Goal: Task Accomplishment & Management: Manage account settings

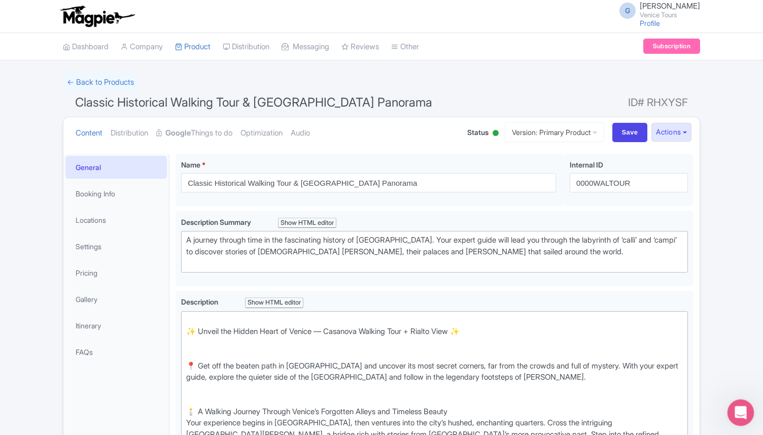
click at [743, 406] on div "Open Intercom Messenger" at bounding box center [740, 411] width 34 height 34
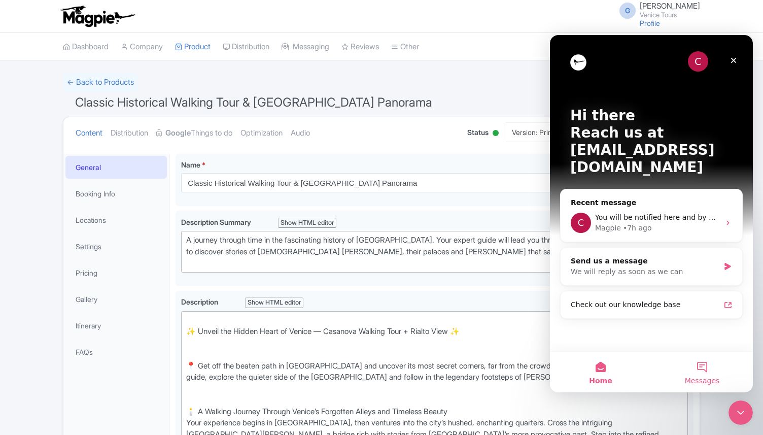
click at [702, 372] on button "Messages" at bounding box center [703, 372] width 102 height 41
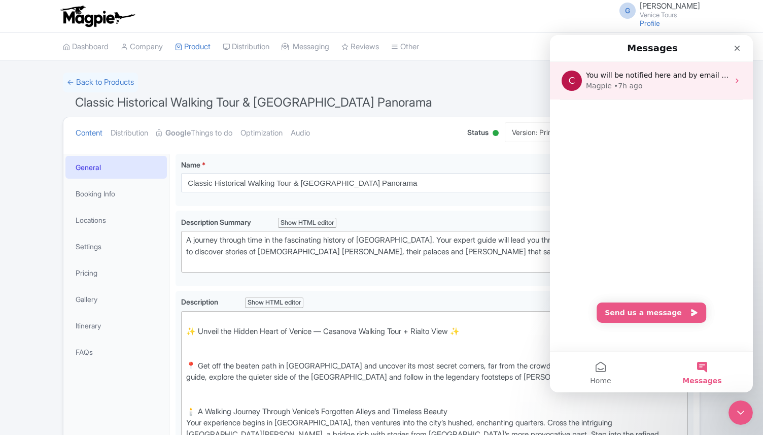
click at [648, 88] on div "Magpie • 7h ago" at bounding box center [657, 86] width 143 height 11
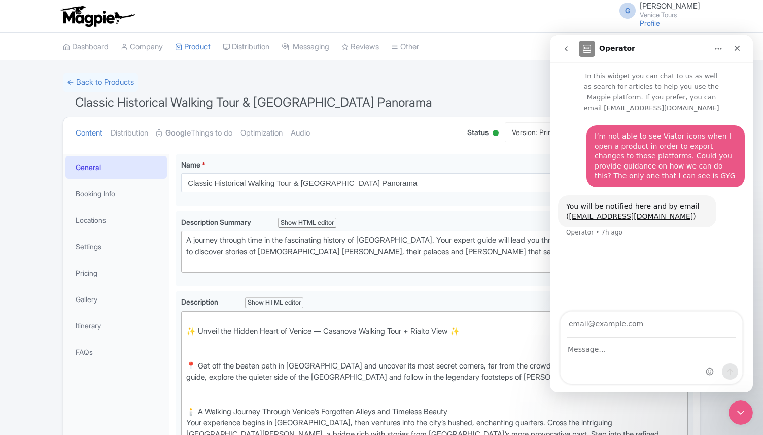
click at [568, 47] on icon "go back" at bounding box center [566, 49] width 8 height 8
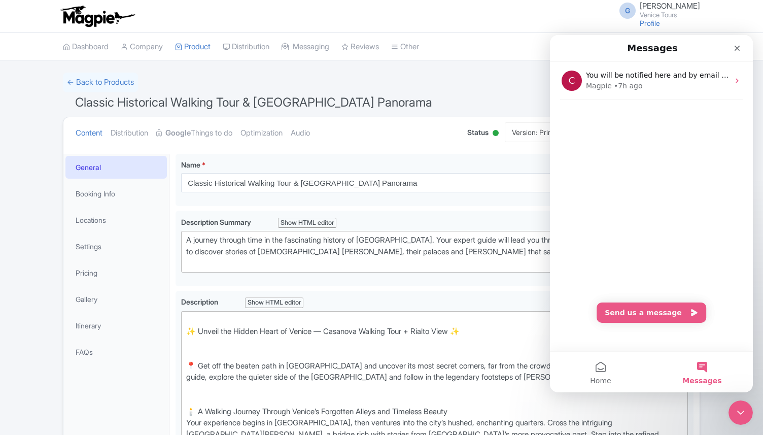
click at [687, 383] on span "Messages" at bounding box center [702, 380] width 39 height 7
click at [738, 48] on icon "Close" at bounding box center [738, 49] width 6 height 6
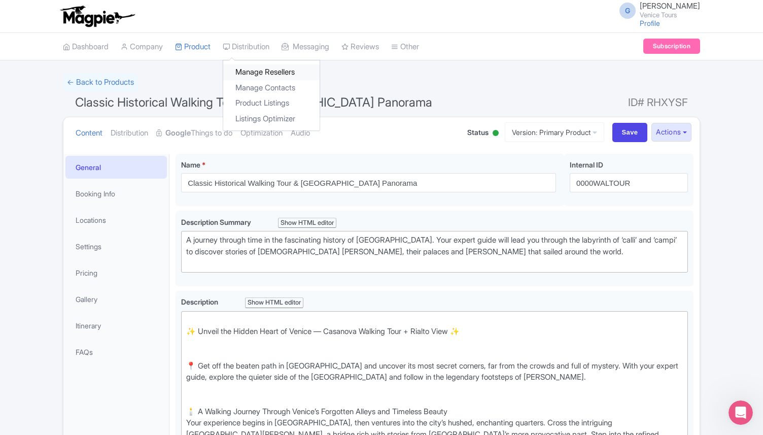
click at [266, 73] on link "Manage Resellers" at bounding box center [271, 72] width 96 height 16
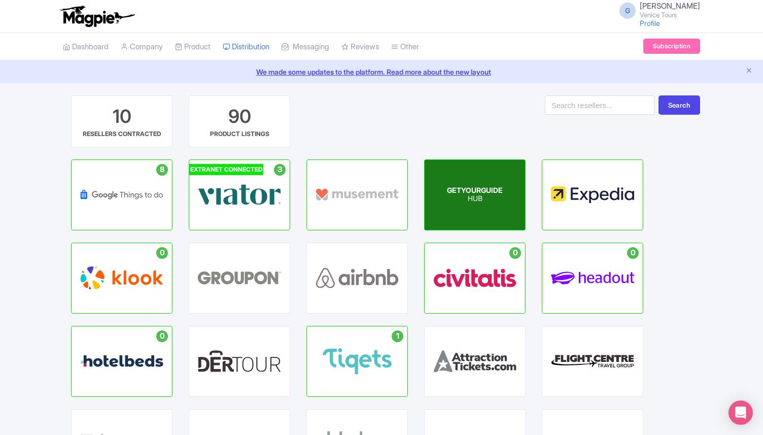
click at [473, 197] on p "HUB" at bounding box center [475, 199] width 56 height 9
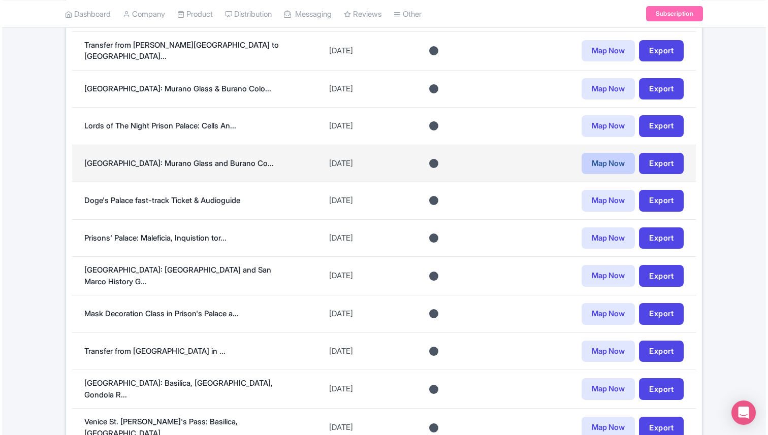
scroll to position [662, 0]
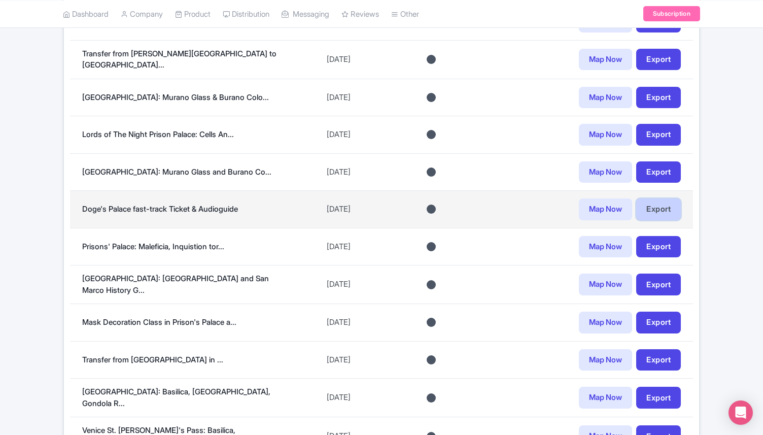
click at [653, 204] on link "Export" at bounding box center [659, 209] width 45 height 22
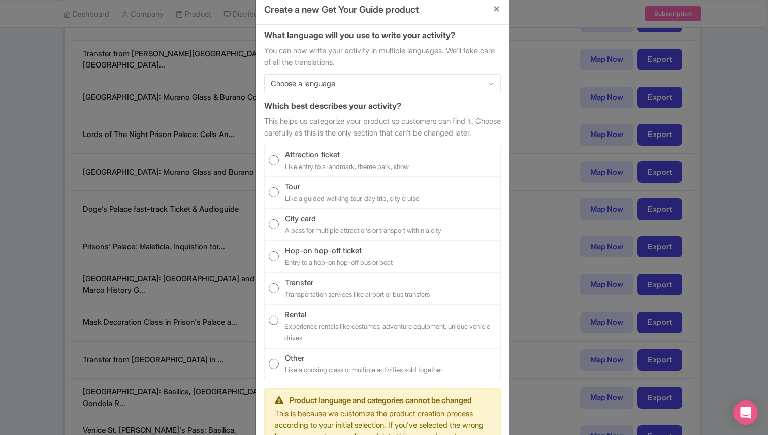
scroll to position [11, 0]
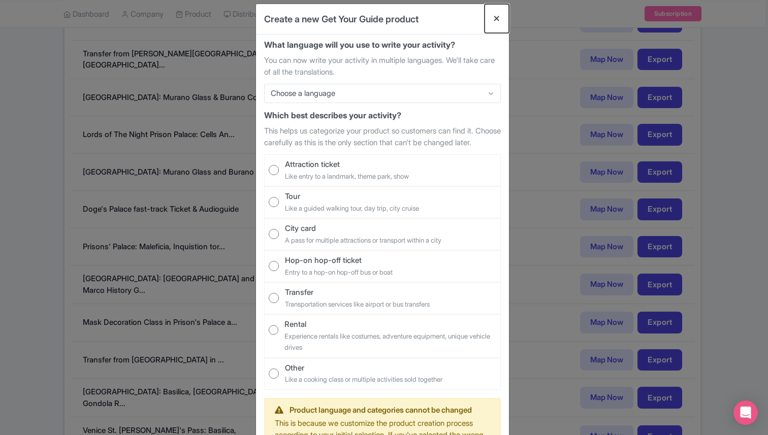
click at [492, 15] on button "Close" at bounding box center [496, 18] width 24 height 29
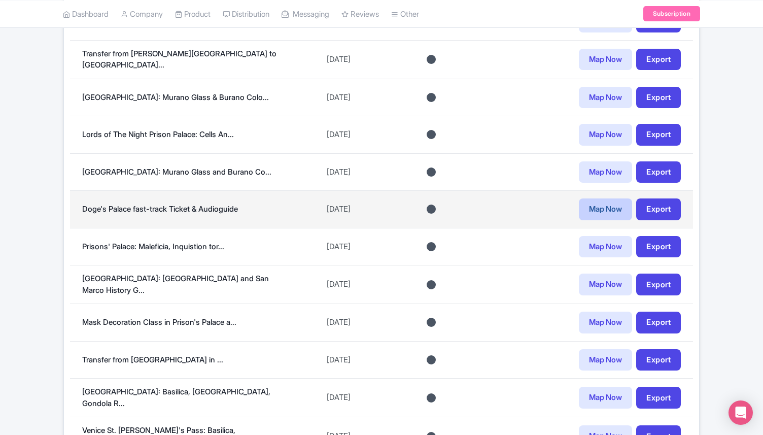
click at [606, 203] on link "Map Now" at bounding box center [605, 209] width 53 height 22
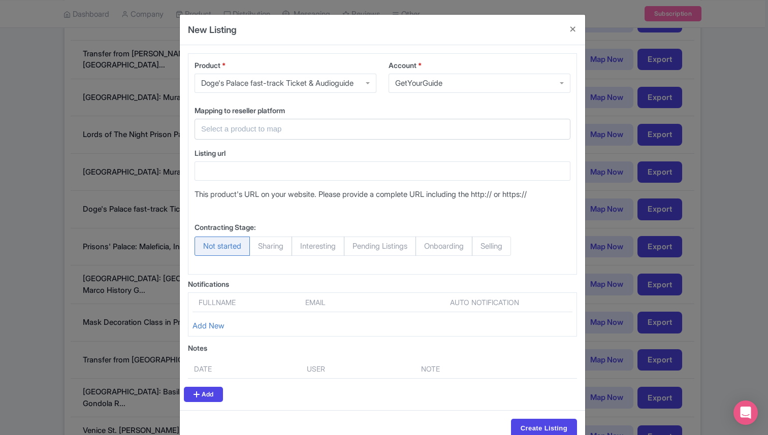
click at [340, 130] on input "text" at bounding box center [376, 129] width 350 height 12
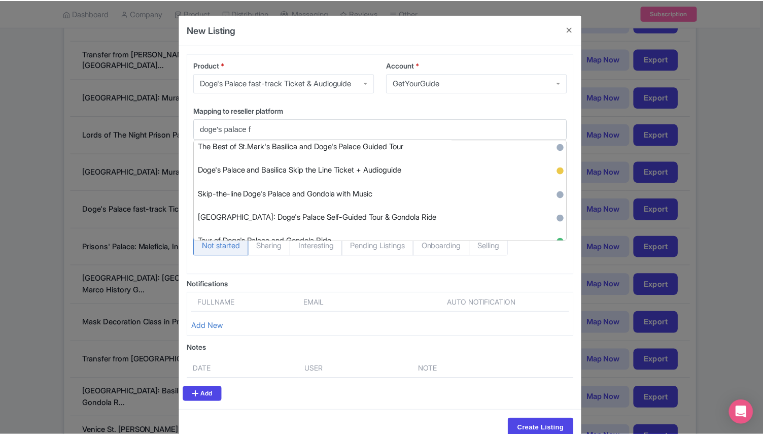
scroll to position [0, 0]
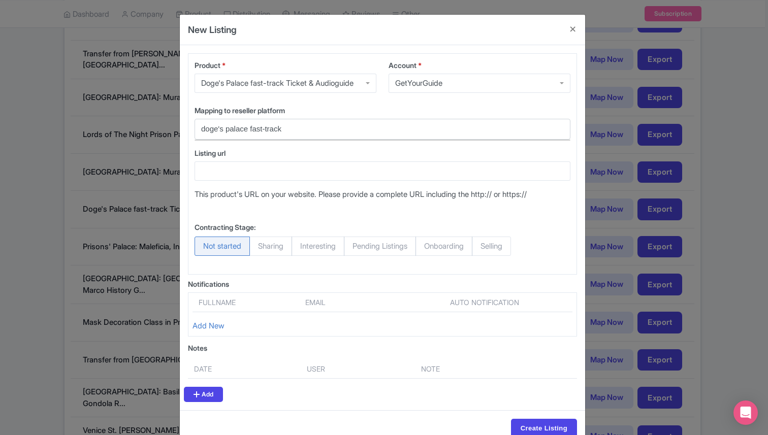
type input "doge's palace fast-track"
click at [511, 419] on input "Create Listing" at bounding box center [544, 428] width 66 height 19
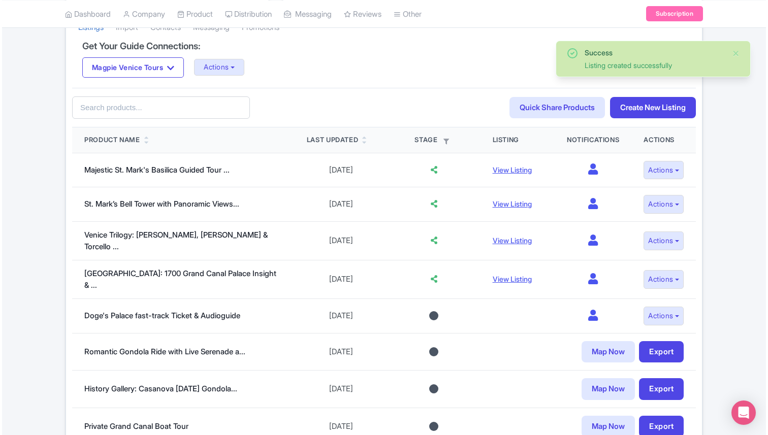
scroll to position [252, 0]
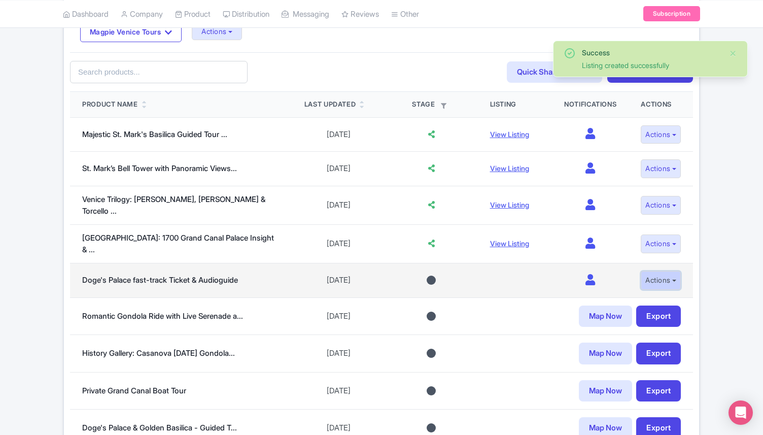
click at [662, 271] on button "Actions" at bounding box center [661, 280] width 40 height 19
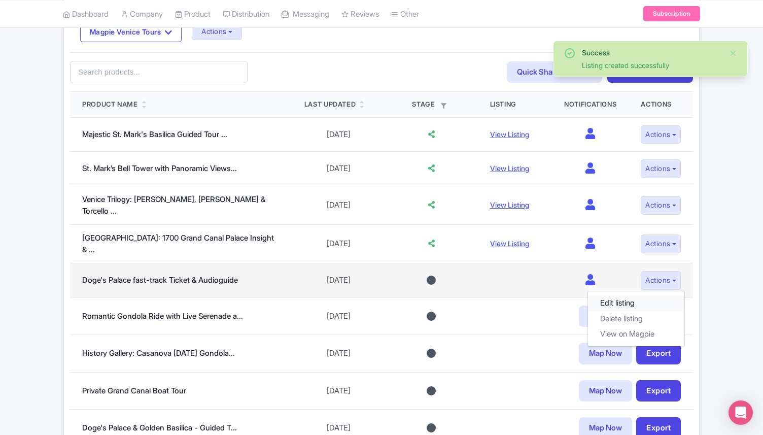
click at [620, 295] on link "Edit listing" at bounding box center [636, 303] width 96 height 16
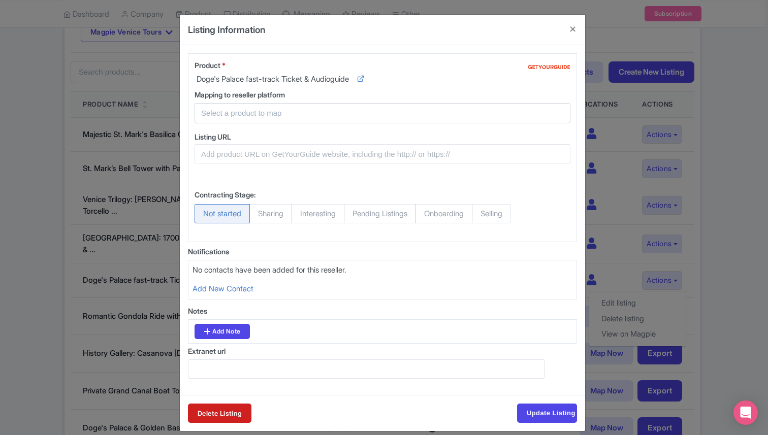
click at [272, 117] on input "text" at bounding box center [376, 114] width 350 height 12
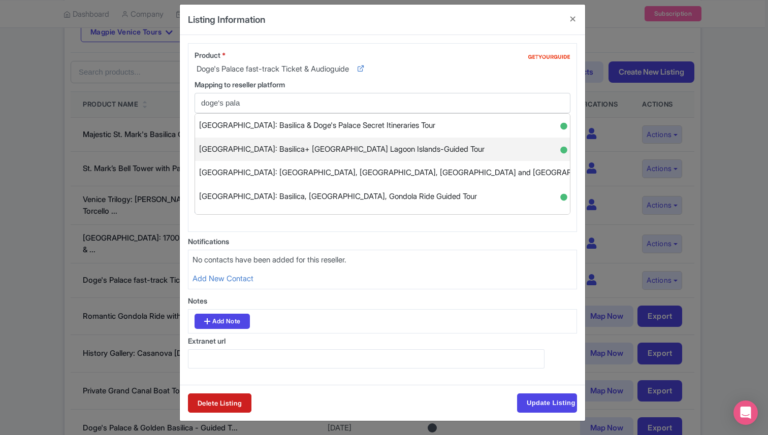
scroll to position [0, 0]
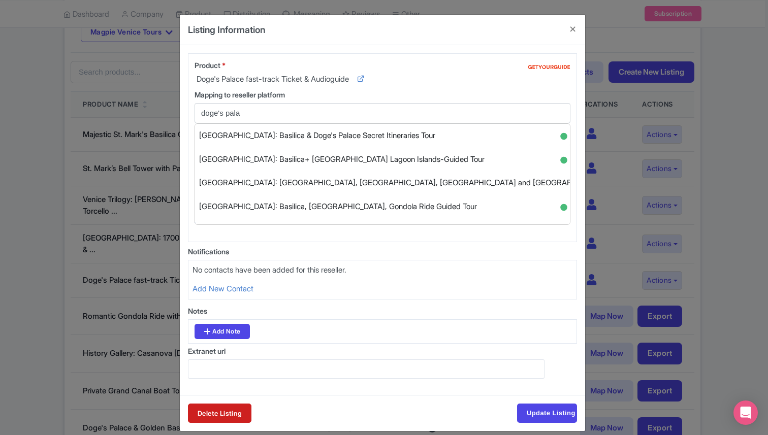
click at [344, 88] on div "Product * Doge's Palace fast-track Ticket & Audioguide Mapping to reseller plat…" at bounding box center [382, 147] width 389 height 189
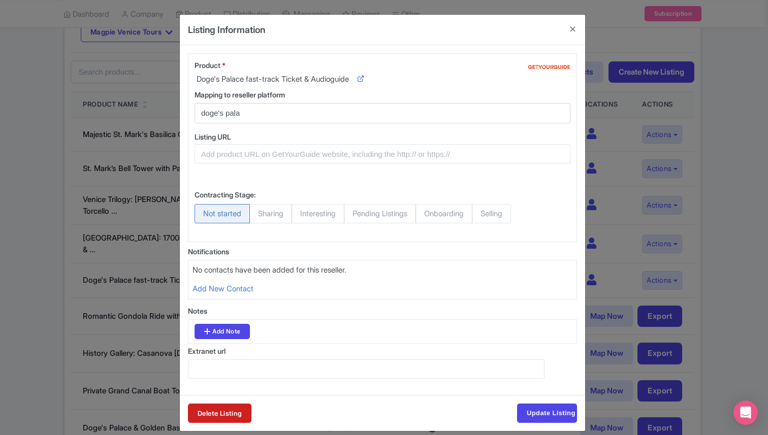
click at [347, 116] on input "doge's pala" at bounding box center [376, 114] width 350 height 12
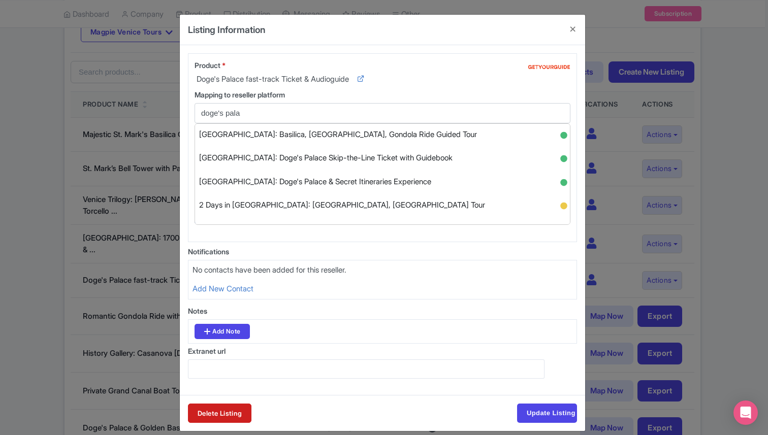
scroll to position [78, 0]
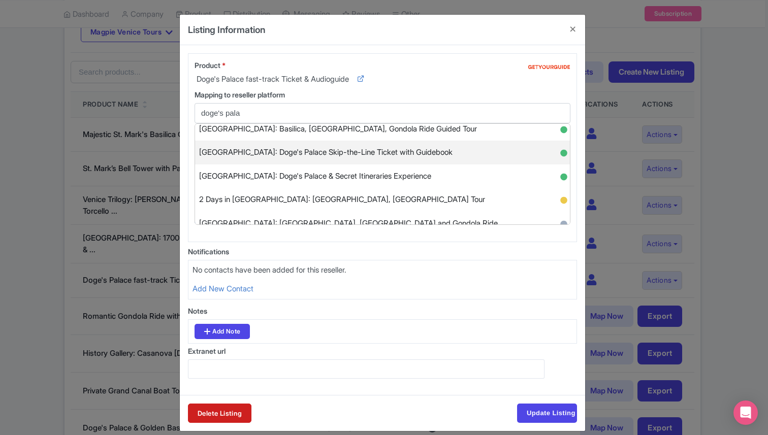
click at [354, 153] on span "Venice: Doge's Palace Skip-the-Line Ticket with Guidebook" at bounding box center [325, 153] width 253 height 16
type input "Venice: Doge's Palace Skip-the-Line Ticket with Guidebook"
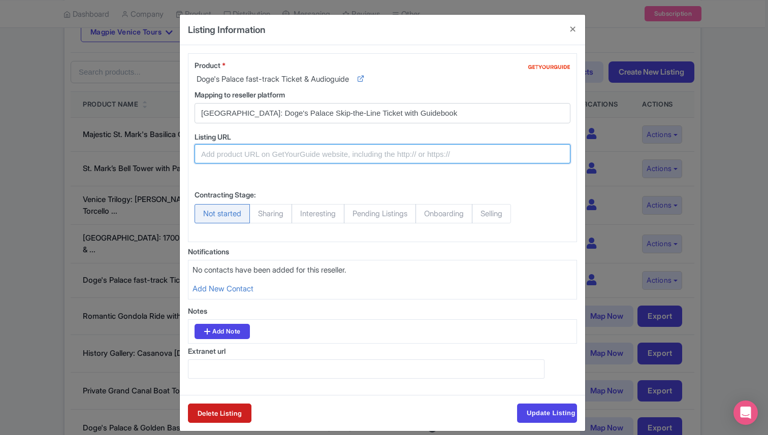
click at [255, 161] on input "Listing URL" at bounding box center [382, 153] width 376 height 19
paste input "https://www.getyourguide.com/venice-l35/doge-s-palace-skip-the-line-with-guide-…"
type input "https://www.getyourguide.com/venice-l35/doge-s-palace-skip-the-line-with-guide-…"
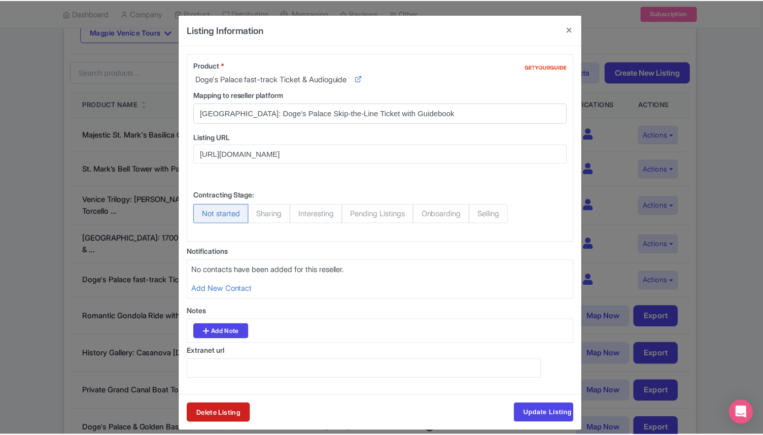
scroll to position [0, 0]
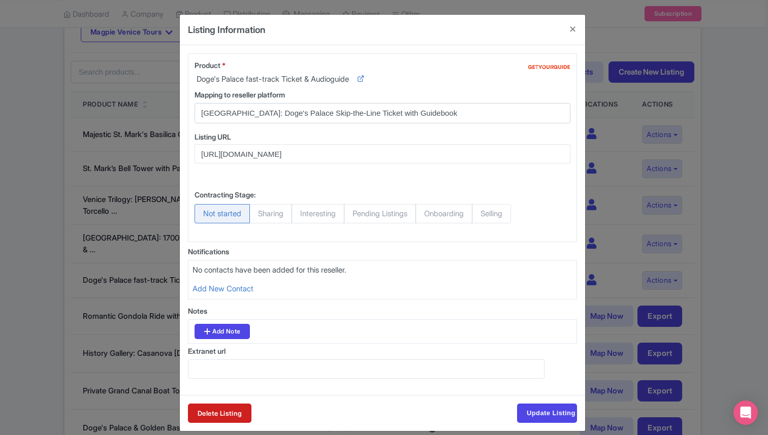
click at [502, 209] on span "Selling" at bounding box center [491, 213] width 39 height 19
click at [482, 209] on input "Selling" at bounding box center [477, 209] width 10 height 10
radio input "true"
click at [536, 414] on input "Update Listing" at bounding box center [547, 413] width 60 height 19
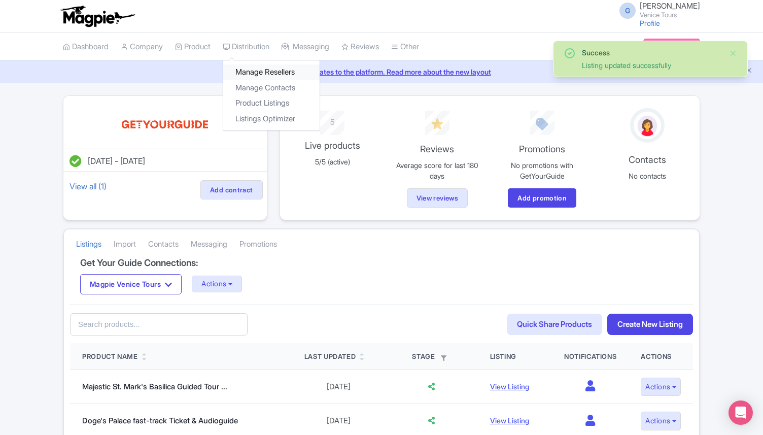
click at [273, 68] on link "Manage Resellers" at bounding box center [271, 72] width 96 height 16
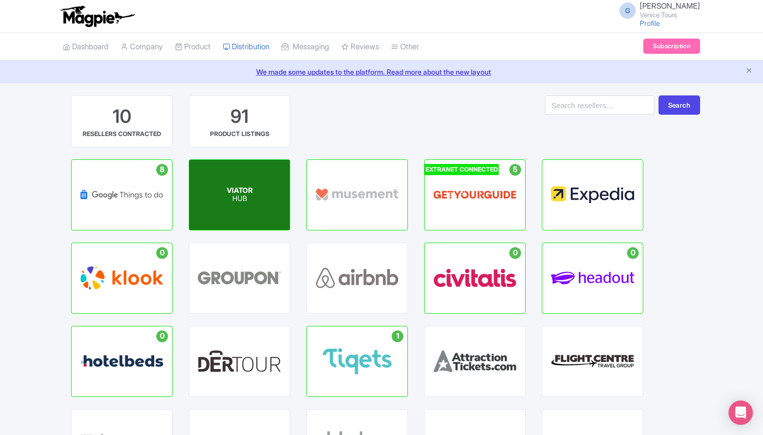
click at [251, 180] on div "VIATOR HUB" at bounding box center [239, 195] width 101 height 70
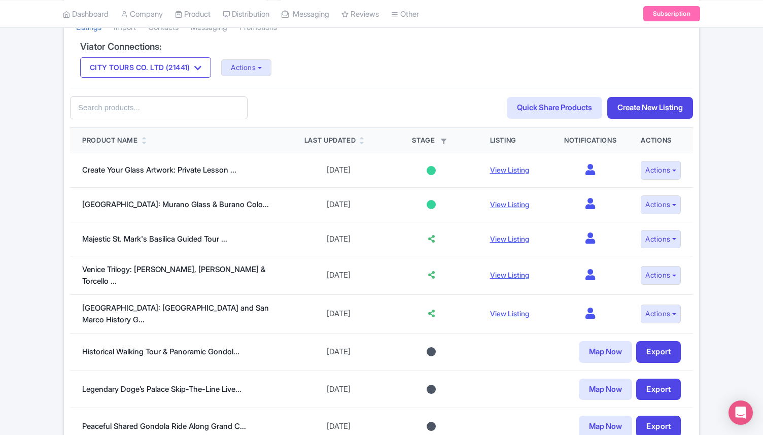
scroll to position [215, 0]
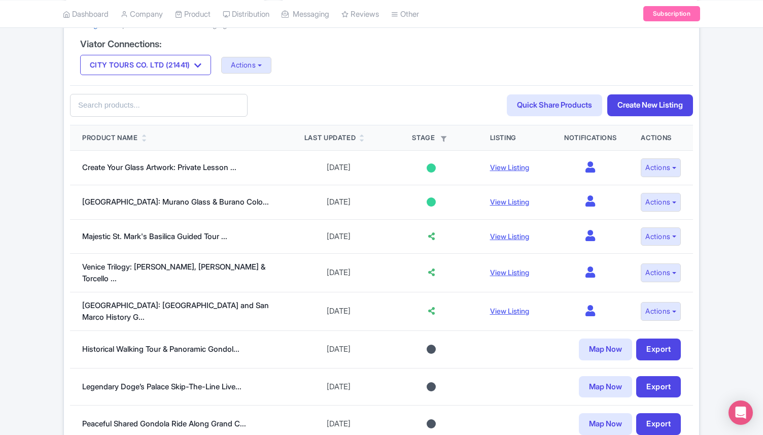
click at [117, 116] on input "text" at bounding box center [159, 105] width 178 height 23
type input "doge"
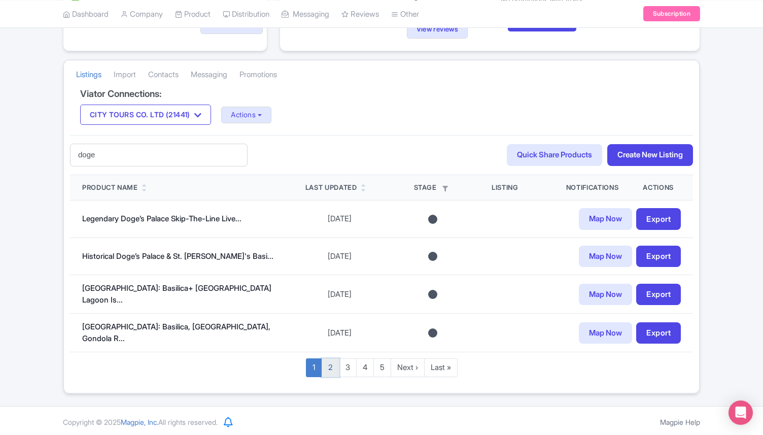
click at [324, 359] on link "2" at bounding box center [331, 367] width 18 height 19
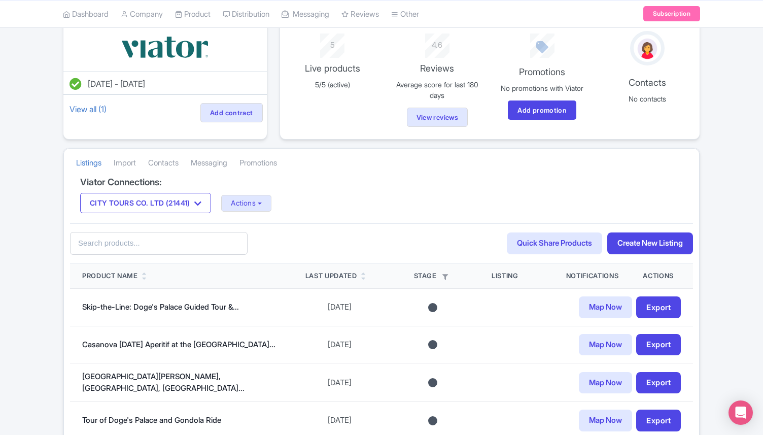
scroll to position [110, 0]
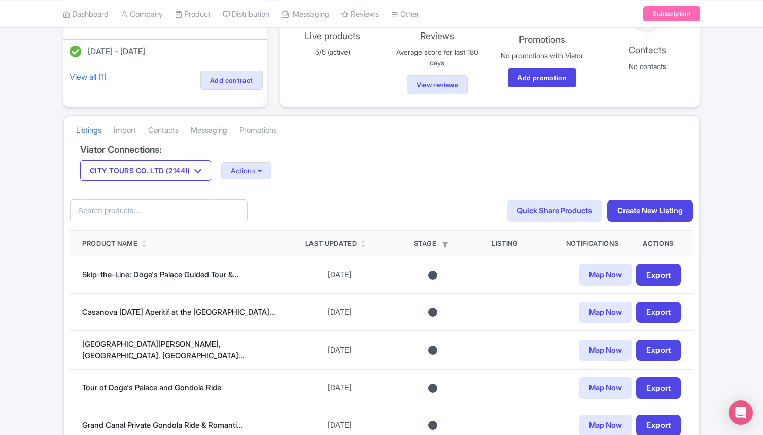
click at [138, 212] on input "text" at bounding box center [159, 210] width 178 height 23
paste input "Doge's Palace: Priority Ticket, GuideBook & Optional Bell Tower"
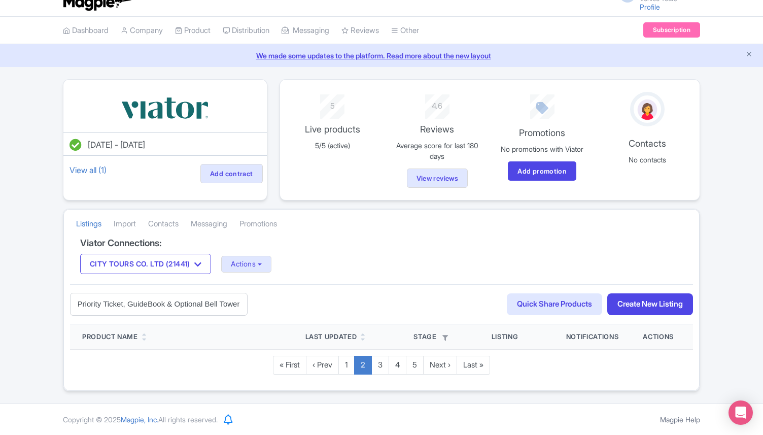
scroll to position [0, 54]
drag, startPoint x: 168, startPoint y: 302, endPoint x: 313, endPoint y: 297, distance: 145.3
click at [313, 301] on div "Doge's Palace: Priority Ticket, GuideBook & Optional Bell Tower 60fed109-d2d0-4…" at bounding box center [381, 304] width 623 height 40
type input "Doge's Palace: Priority Ticket, GuideBook"
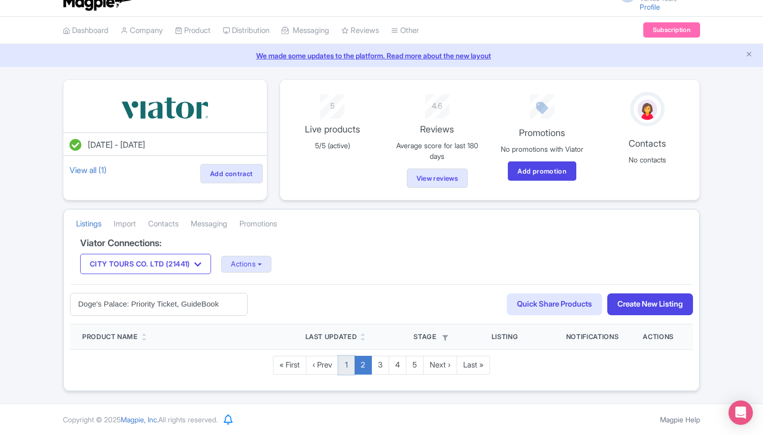
click at [350, 363] on link "1" at bounding box center [347, 365] width 16 height 19
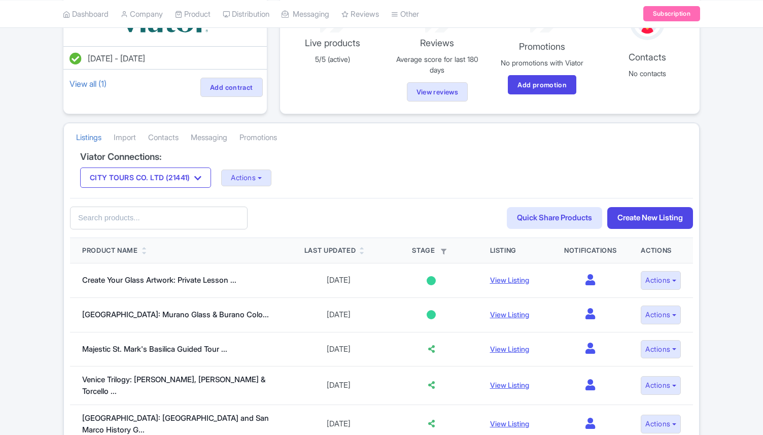
scroll to position [117, 0]
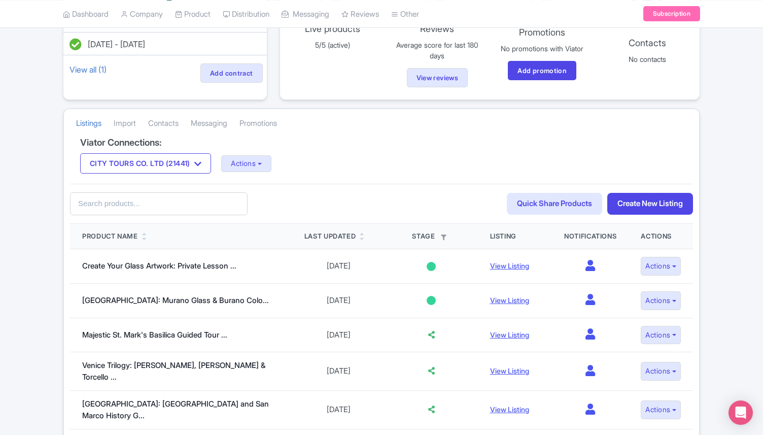
click at [143, 209] on input "text" at bounding box center [159, 203] width 178 height 23
paste input "Doge's Palace: Priority Ticket, GuideBook & Optional Bell Tower"
drag, startPoint x: 166, startPoint y: 206, endPoint x: 287, endPoint y: 202, distance: 121.4
click at [287, 204] on div "Doge's Palace: Priority Ticket, GuideBook & Optional Bell Tower 60fed109-d2d0-4…" at bounding box center [381, 204] width 623 height 40
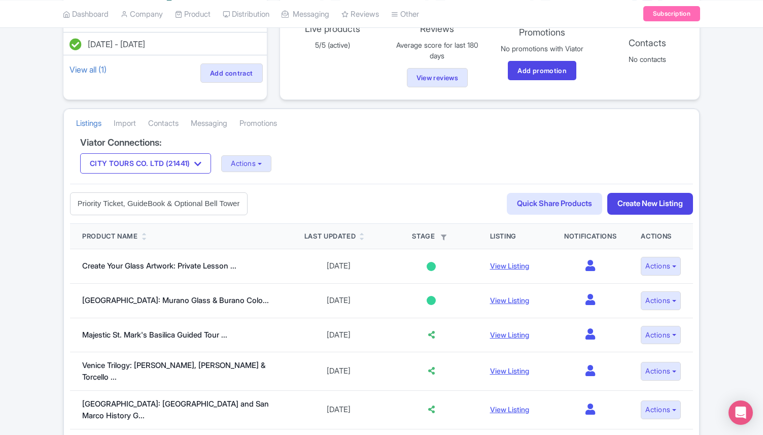
drag, startPoint x: 241, startPoint y: 204, endPoint x: 169, endPoint y: 201, distance: 72.1
click at [169, 201] on input "Doge's Palace: Priority Ticket, GuideBook & Optional Bell Tower" at bounding box center [159, 203] width 178 height 23
type input "Doge's Palace: Priority Ticket, GuideBook"
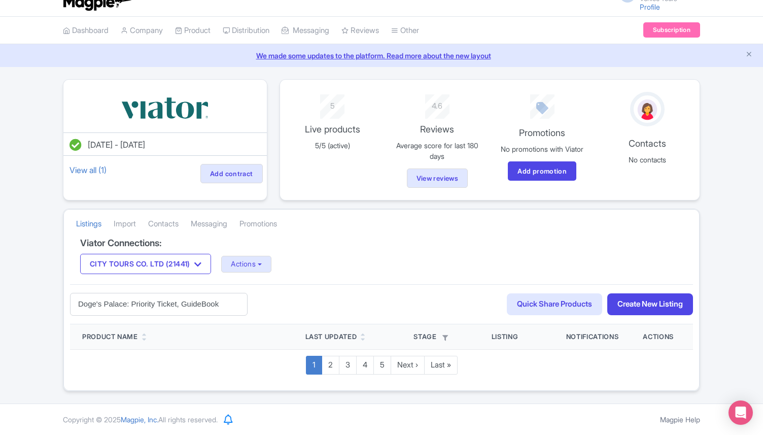
scroll to position [16, 0]
drag, startPoint x: 220, startPoint y: 303, endPoint x: 81, endPoint y: 299, distance: 139.1
click at [81, 302] on input "Doge's Palace: Priority Ticket, GuideBook" at bounding box center [159, 304] width 178 height 23
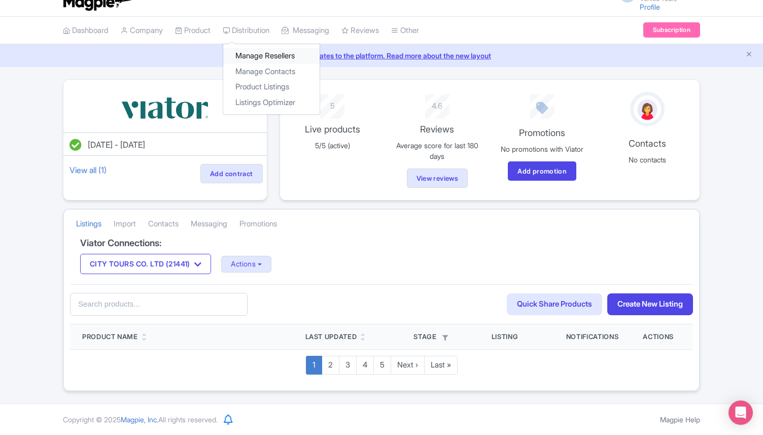
click at [269, 60] on link "Manage Resellers" at bounding box center [271, 56] width 96 height 16
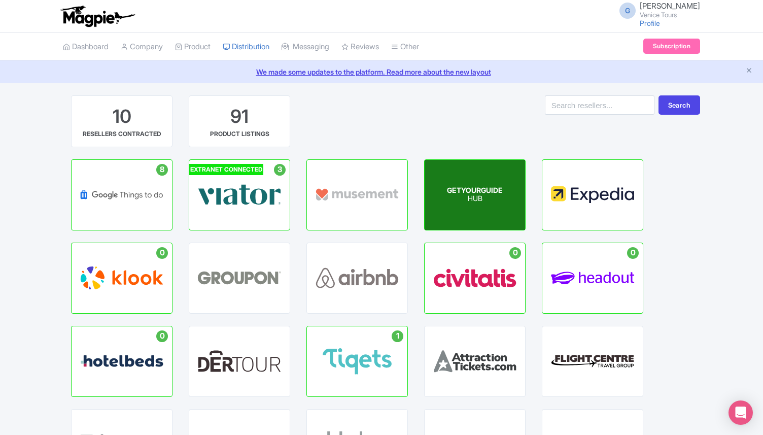
click at [481, 196] on p "HUB" at bounding box center [475, 199] width 56 height 9
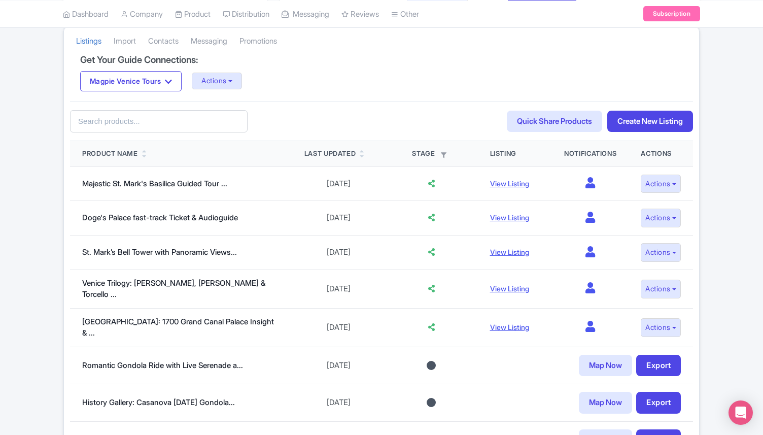
scroll to position [249, 0]
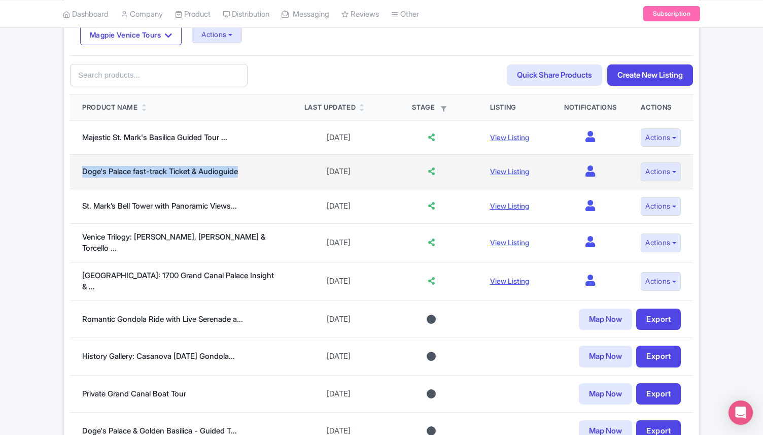
drag, startPoint x: 76, startPoint y: 171, endPoint x: 249, endPoint y: 169, distance: 173.1
click at [249, 169] on td "Doge's Palace fast-track Ticket & Audioguide" at bounding box center [181, 172] width 222 height 35
copy link "Doge's Palace fast-track Ticket & Audioguide"
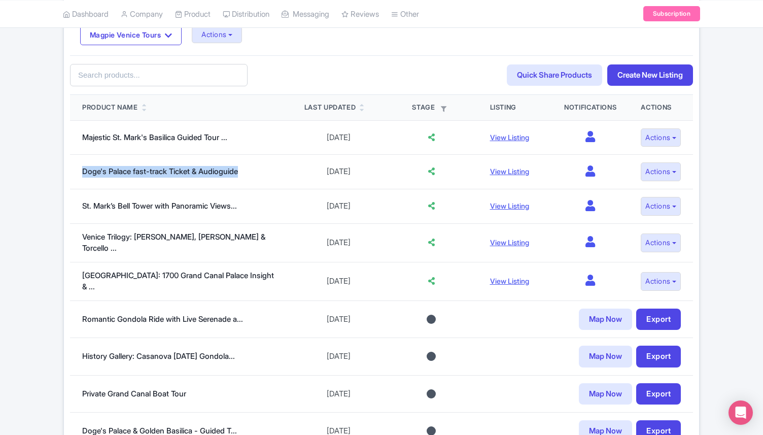
scroll to position [0, 0]
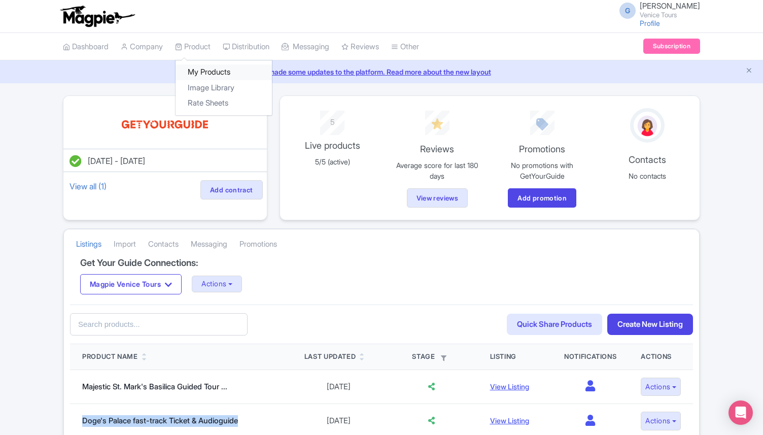
click at [212, 73] on link "My Products" at bounding box center [224, 72] width 96 height 16
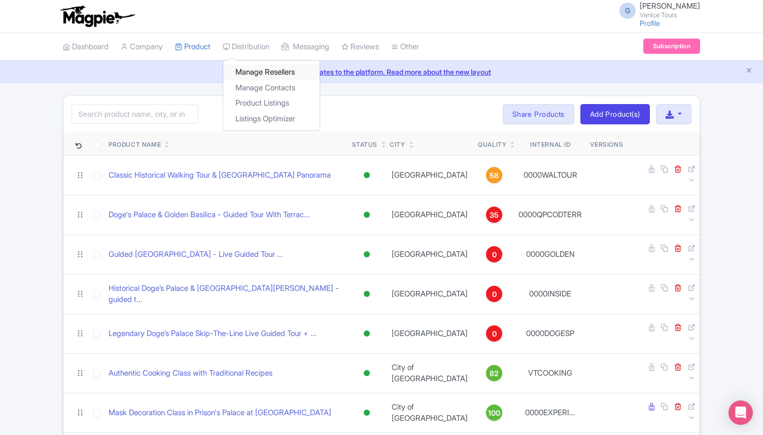
click at [266, 68] on link "Manage Resellers" at bounding box center [271, 72] width 96 height 16
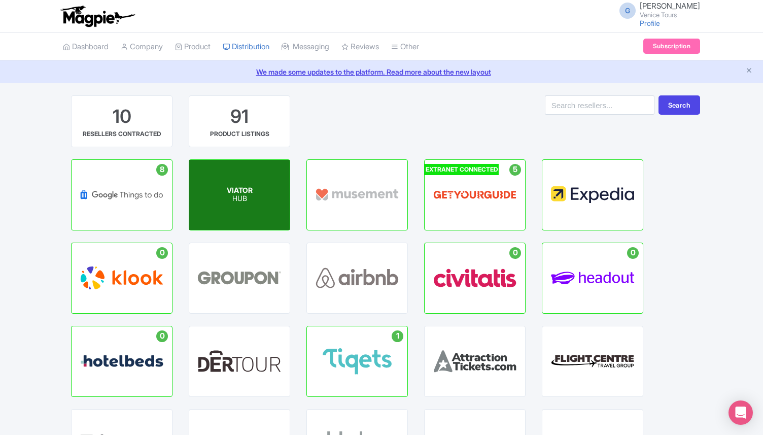
click at [263, 190] on div "VIATOR HUB" at bounding box center [239, 195] width 101 height 70
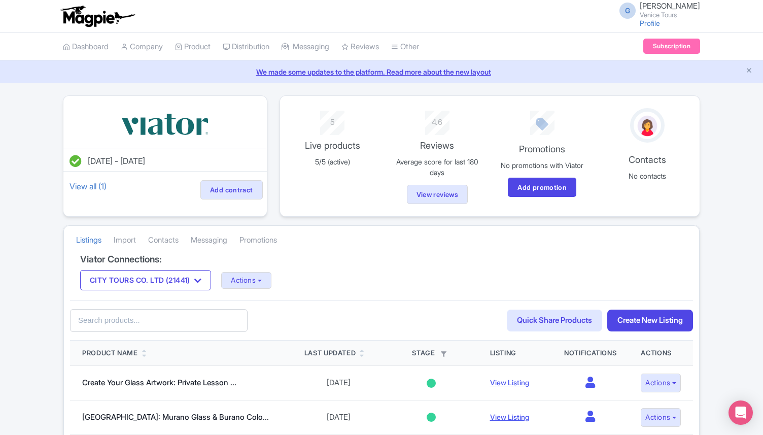
click at [120, 320] on input "text" at bounding box center [159, 320] width 178 height 23
paste input "Doge's Palace fast-track Ticket & Audioguide"
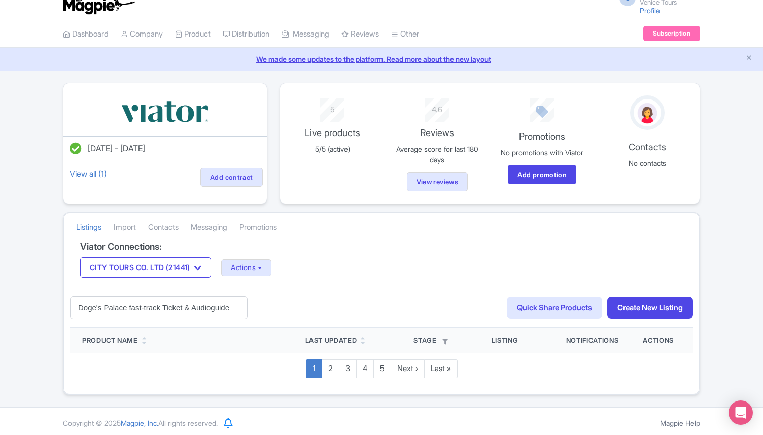
scroll to position [16, 0]
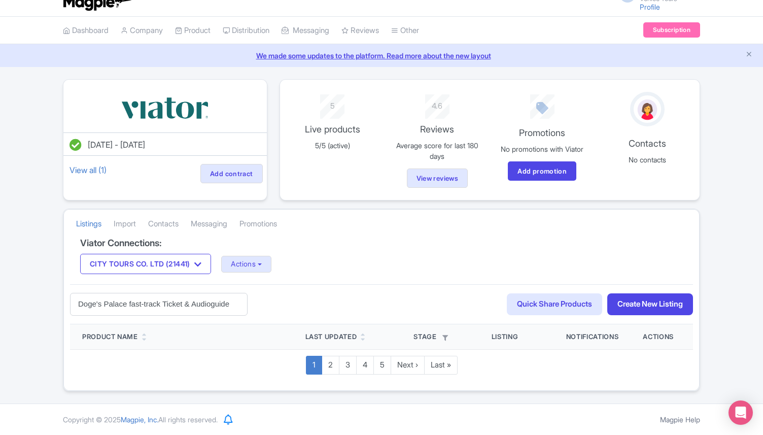
drag, startPoint x: 229, startPoint y: 309, endPoint x: 169, endPoint y: 307, distance: 60.0
click at [169, 307] on input "Doge's Palace fast-track Ticket & Audioguide" at bounding box center [159, 304] width 178 height 23
type input "Doge's Palace fast-track Ti"
drag, startPoint x: 197, startPoint y: 304, endPoint x: 0, endPoint y: 304, distance: 197.5
click at [0, 304] on div "Jul 22, 2025 - Jul 22, 2026 View all (1) Add contract 5 Live products 5/5 (acti…" at bounding box center [381, 235] width 763 height 312
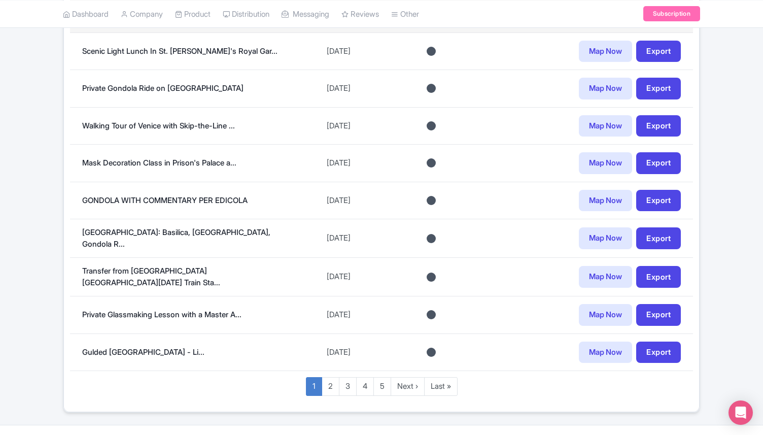
scroll to position [742, 0]
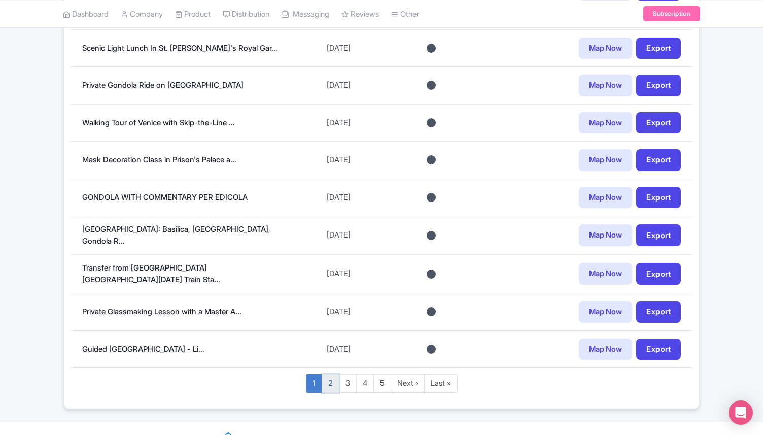
click at [328, 374] on link "2" at bounding box center [331, 383] width 18 height 19
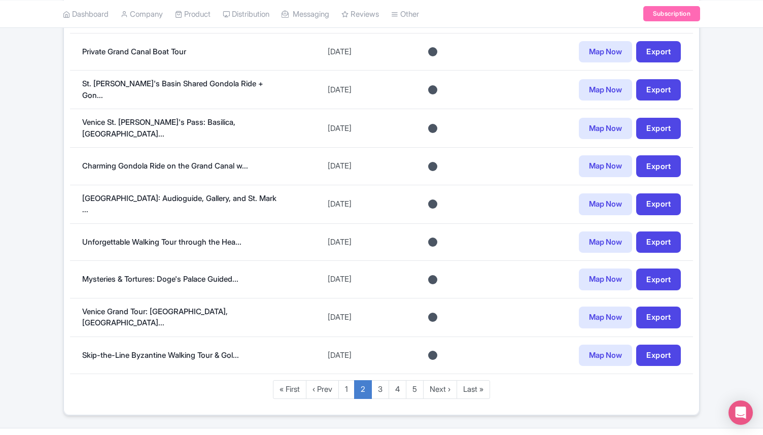
scroll to position [746, 0]
click at [374, 385] on link "3" at bounding box center [381, 389] width 18 height 19
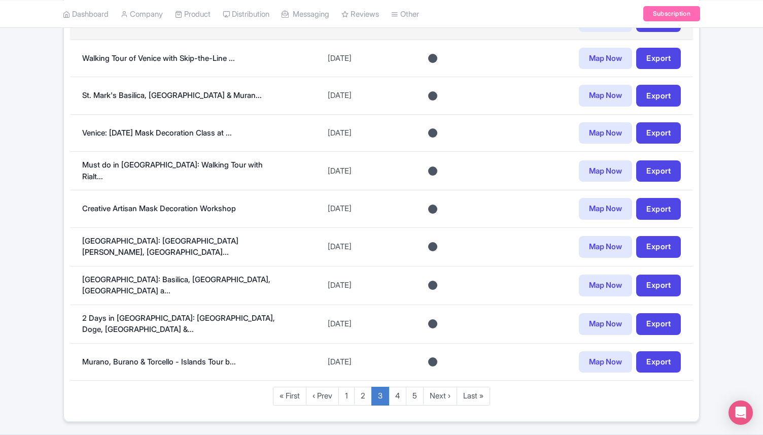
scroll to position [753, 0]
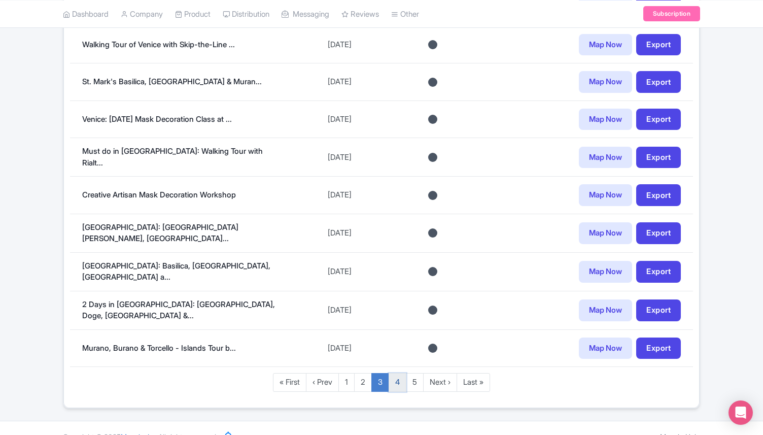
click at [402, 374] on link "4" at bounding box center [398, 382] width 18 height 19
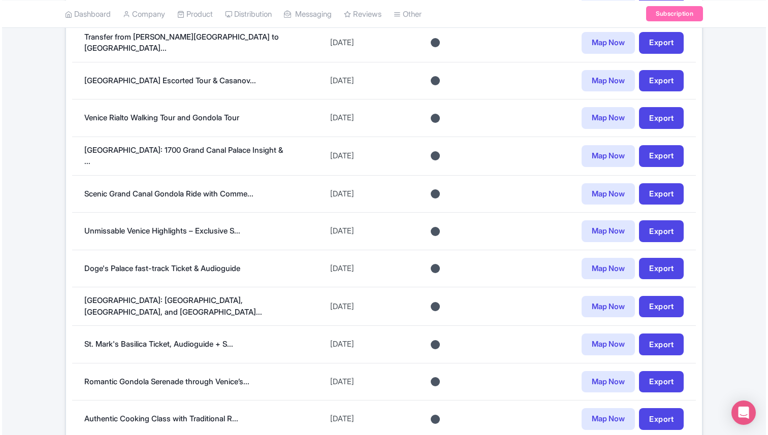
scroll to position [615, 0]
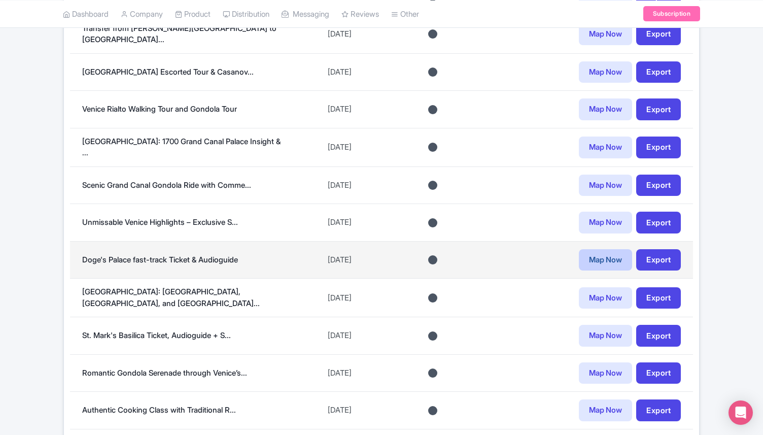
click at [591, 256] on link "Map Now" at bounding box center [605, 260] width 53 height 22
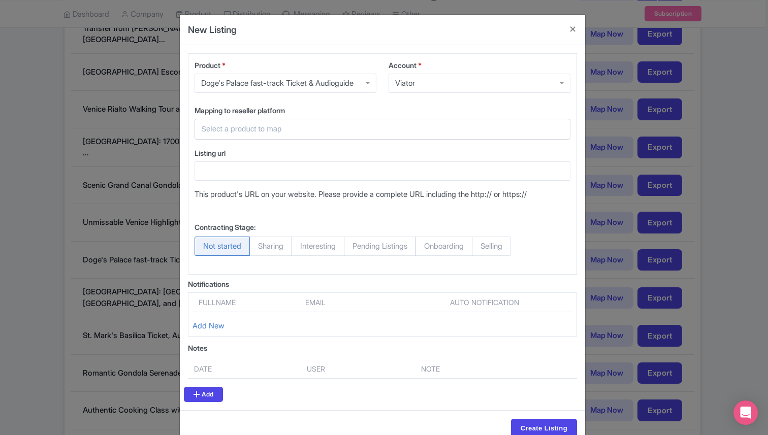
click at [251, 128] on input "text" at bounding box center [376, 129] width 350 height 12
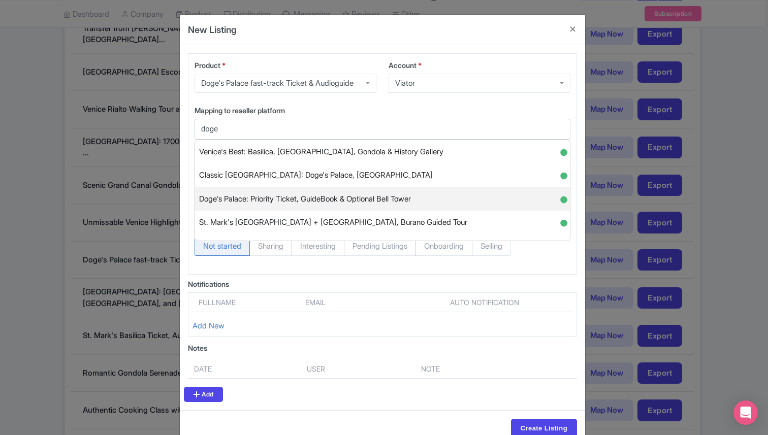
click at [332, 194] on span "Doge's Palace: Priority Ticket, GuideBook & Optional Bell Tower" at bounding box center [305, 199] width 212 height 16
type input "Doge's Palace: Priority Ticket, GuideBook & Optional Bell Tower"
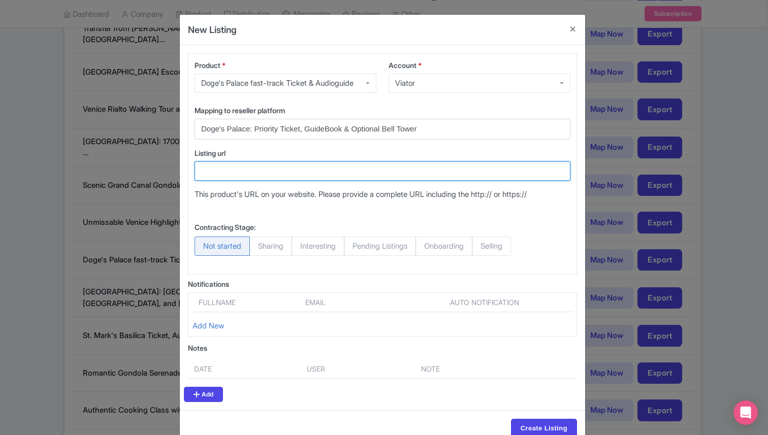
click at [240, 165] on input "Listing url" at bounding box center [382, 170] width 376 height 19
paste input "https://www.viator.com/tours/Venice/Doges-Palace-with-Skip-the-Line-Ticket-and-…"
type input "https://www.viator.com/tours/Venice/Doges-Palace-with-Skip-the-Line-Ticket-and-…"
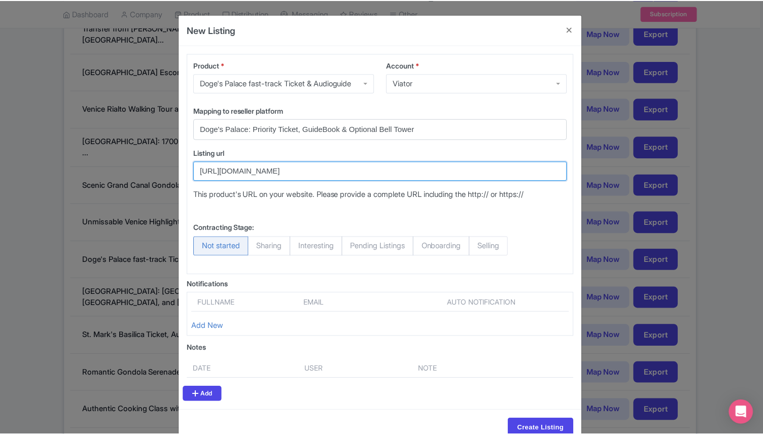
scroll to position [0, 0]
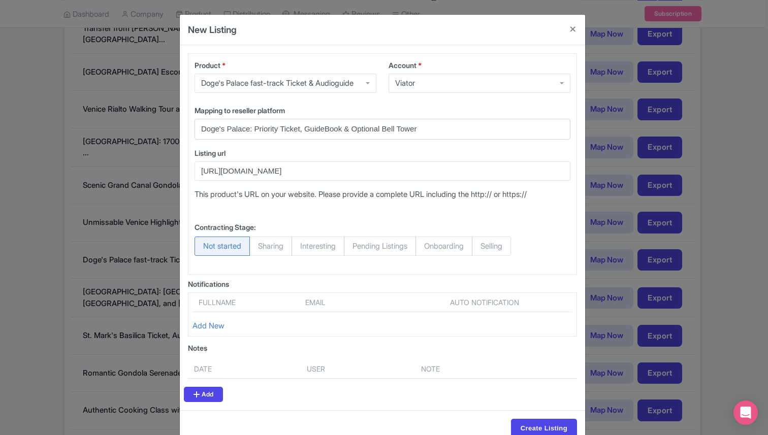
click at [499, 253] on span "Selling" at bounding box center [491, 246] width 39 height 19
click at [482, 247] on input "Selling" at bounding box center [477, 242] width 10 height 10
radio input "true"
click at [529, 424] on input "Create Listing" at bounding box center [544, 428] width 66 height 19
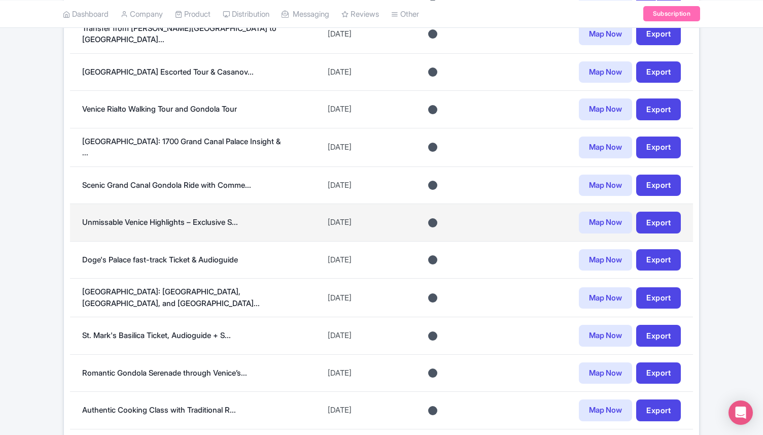
scroll to position [532, 0]
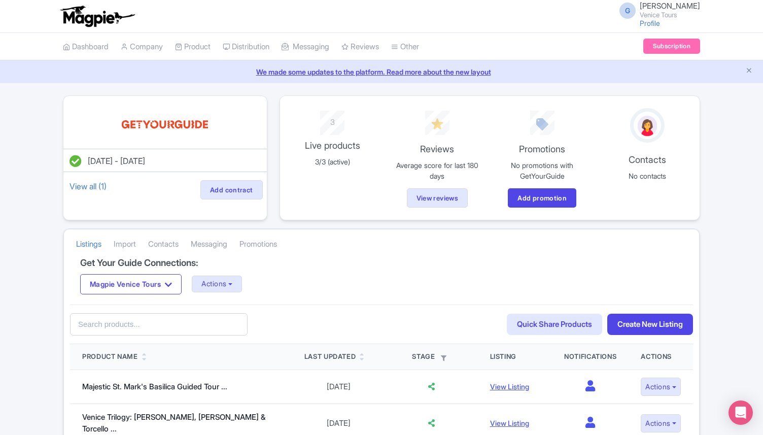
scroll to position [284, 0]
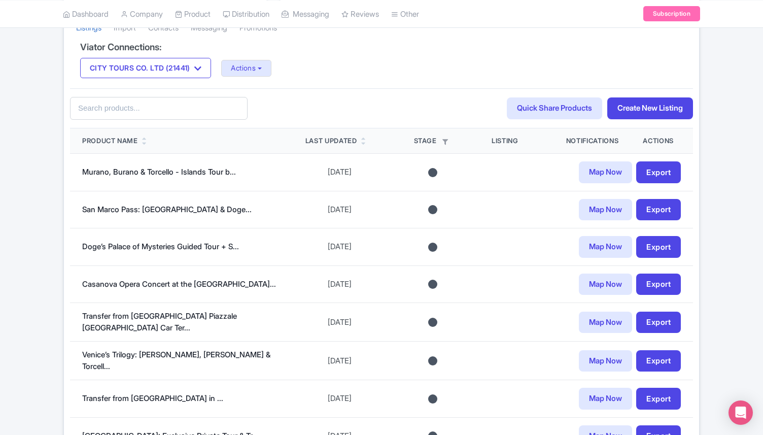
scroll to position [50, 0]
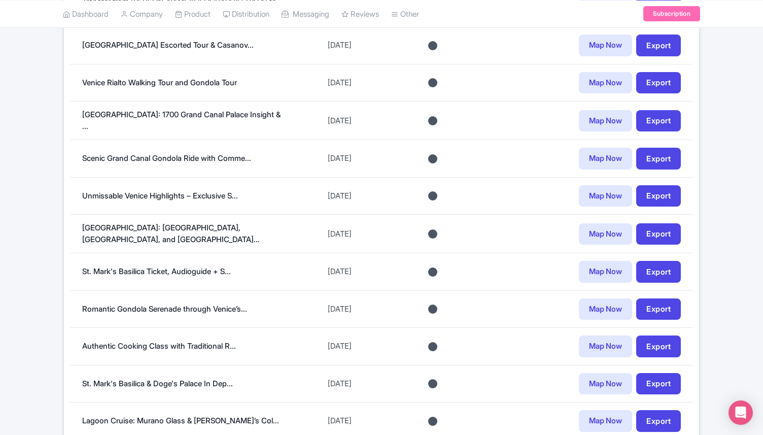
scroll to position [762, 0]
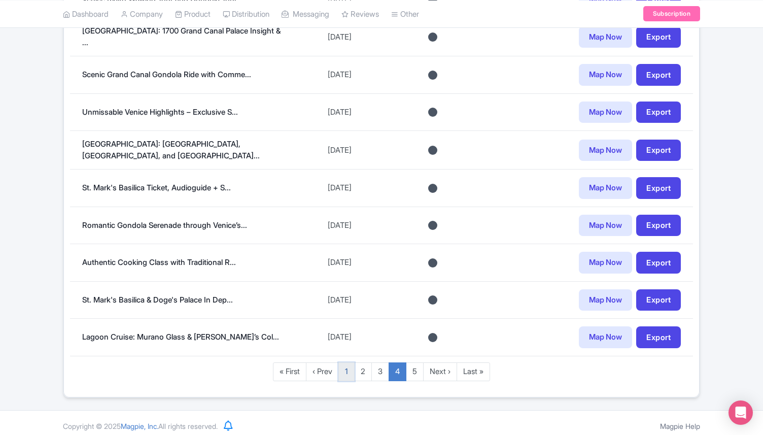
click at [343, 369] on link "1" at bounding box center [347, 371] width 16 height 19
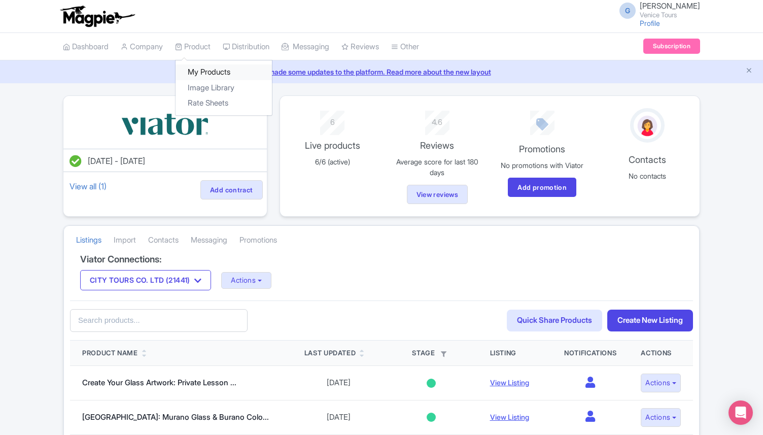
click at [205, 70] on link "My Products" at bounding box center [224, 72] width 96 height 16
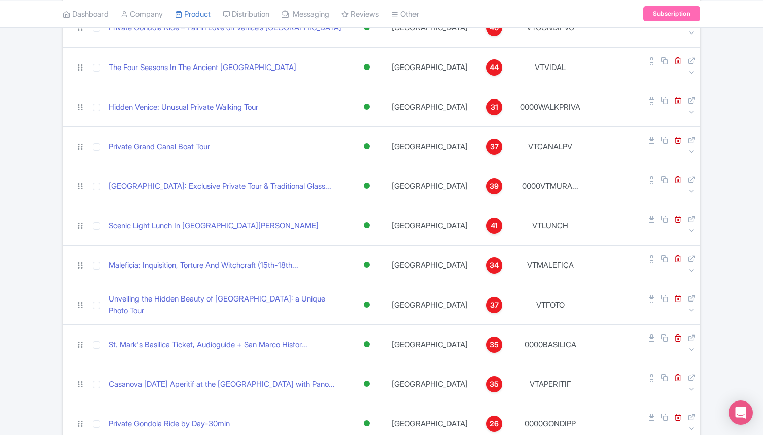
scroll to position [1863, 0]
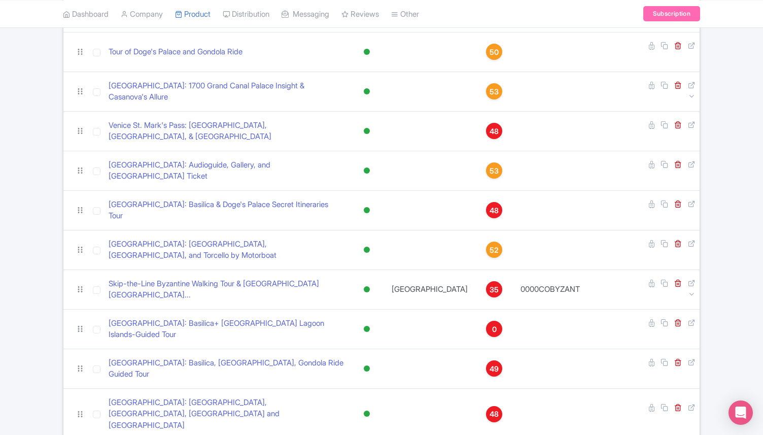
scroll to position [0, 0]
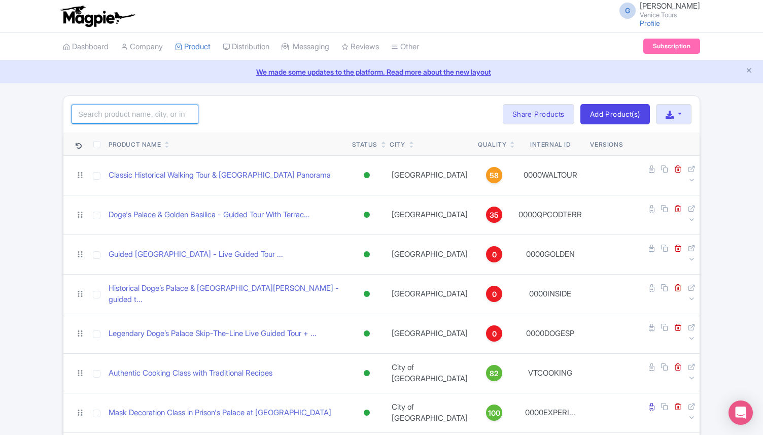
click at [109, 116] on input "search" at bounding box center [135, 114] width 127 height 19
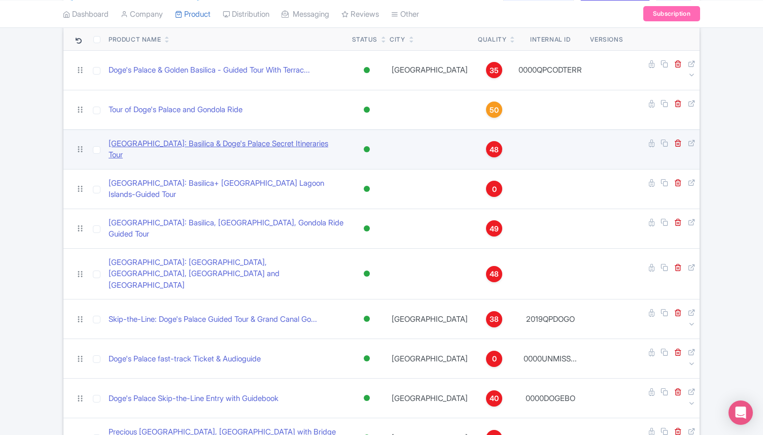
scroll to position [129, 0]
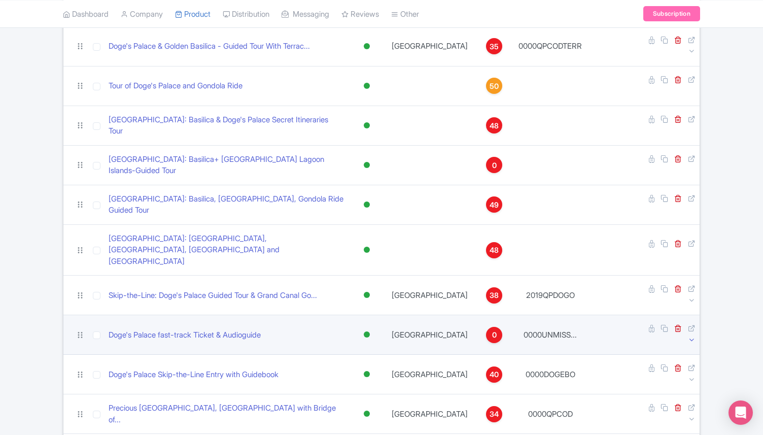
type input "doge's"
click at [691, 336] on icon at bounding box center [692, 340] width 8 height 8
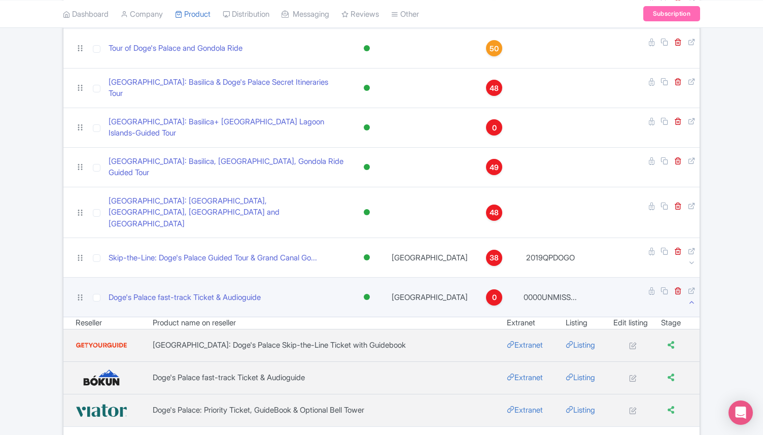
scroll to position [177, 0]
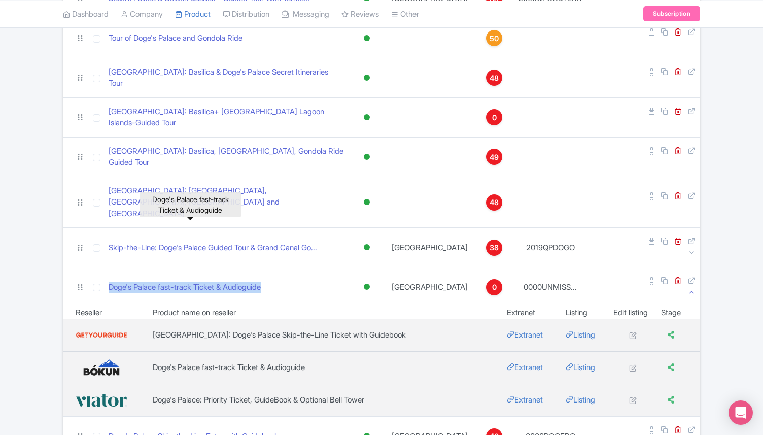
click at [24, 309] on div "doge's Search Bulk Actions Delete Add to Collection Share Products Add to Colle…" at bounding box center [381, 425] width 763 height 1013
